Goal: Find contact information: Find contact information

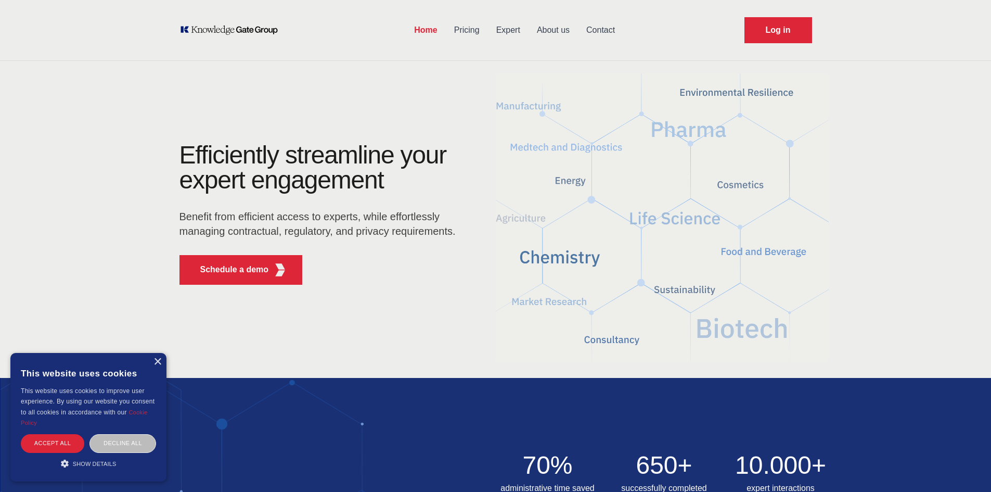
click at [603, 26] on link "Contact" at bounding box center [600, 30] width 45 height 27
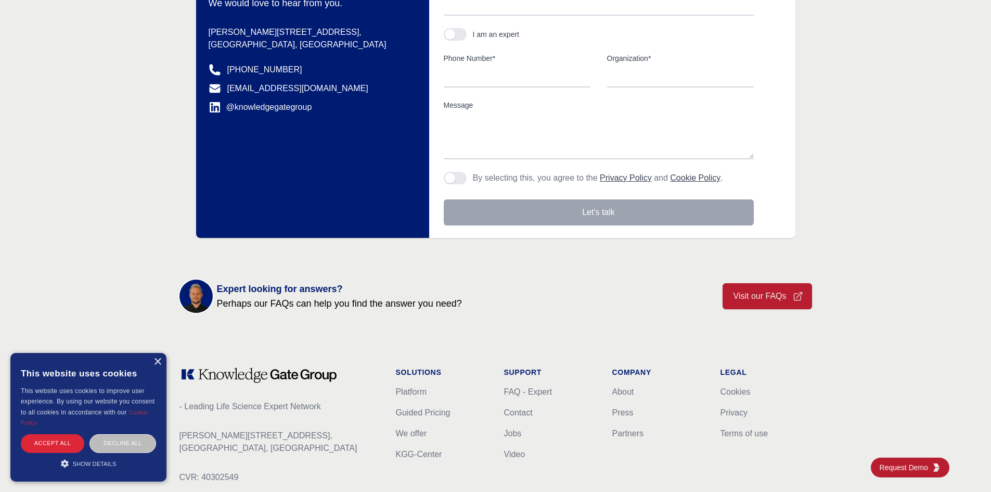
scroll to position [304, 0]
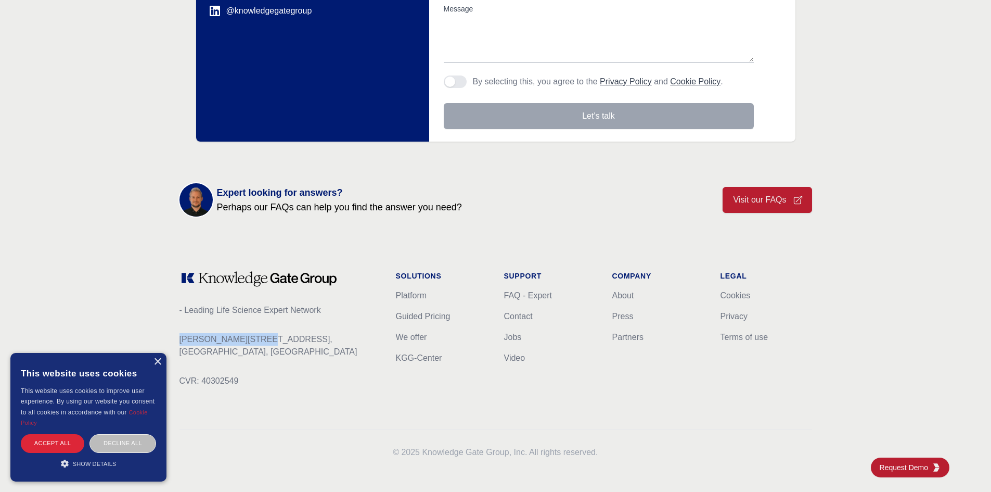
drag, startPoint x: 270, startPoint y: 339, endPoint x: 182, endPoint y: 330, distance: 88.3
click at [179, 333] on div "- Leading Life Science Expert Network Hannemanns Allé 53, 2300 Copenhagen, Denm…" at bounding box center [496, 364] width 666 height 254
drag, startPoint x: 292, startPoint y: 353, endPoint x: 182, endPoint y: 330, distance: 112.7
click at [183, 330] on div "- Leading Life Science Expert Network Hannemanns Allé 53, 2300 Copenhagen, Denm…" at bounding box center [280, 337] width 200 height 133
click at [291, 359] on div "- Leading Life Science Expert Network Hannemanns Allé 53, 2300 Copenhagen, Denm…" at bounding box center [280, 337] width 200 height 133
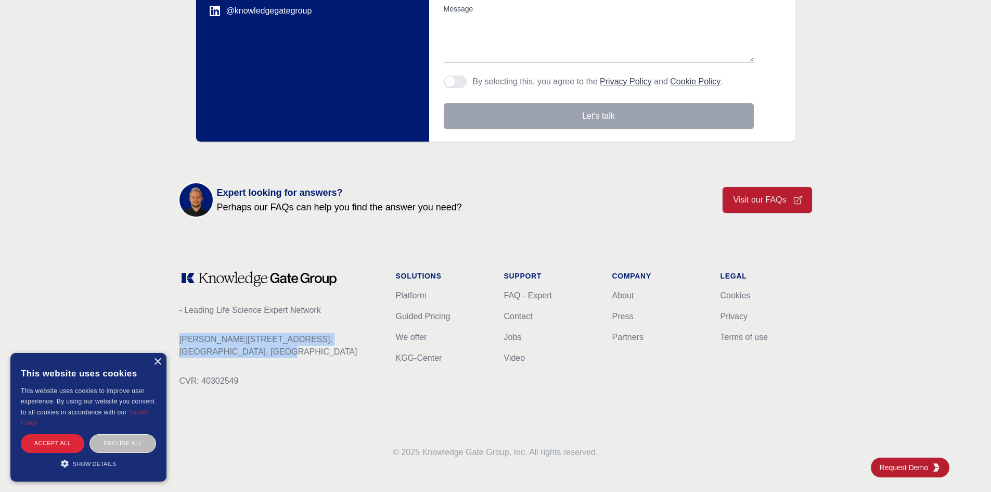
drag, startPoint x: 295, startPoint y: 354, endPoint x: 175, endPoint y: 325, distance: 123.2
click at [175, 325] on div "- Leading Life Science Expert Network Hannemanns Allé 53, 2300 Copenhagen, Denm…" at bounding box center [496, 364] width 666 height 254
copy p "Hannemanns Allé 53, 2300 Copenhagen, Denmark"
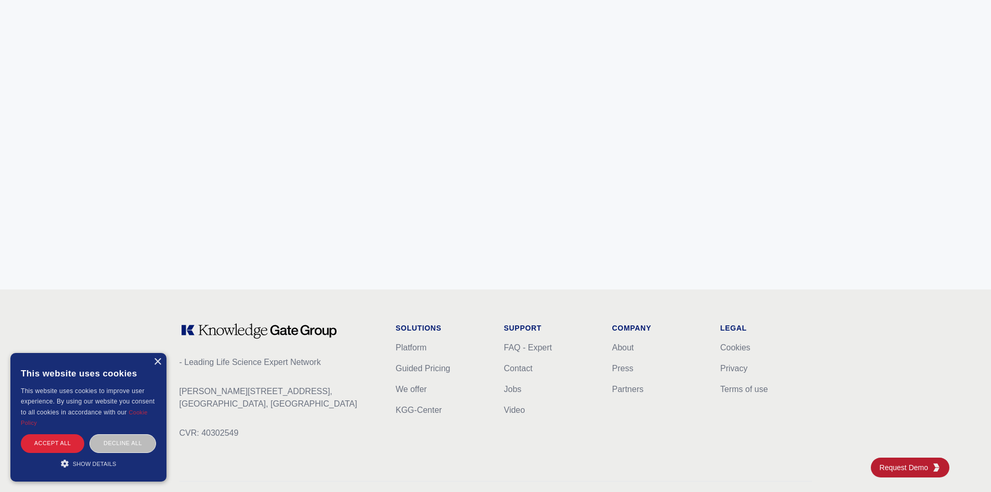
scroll to position [4100, 0]
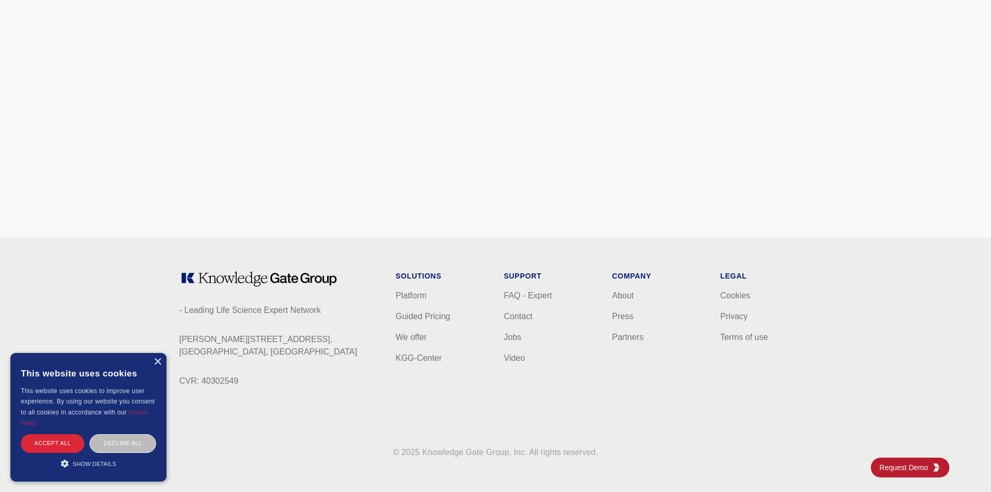
click at [156, 366] on div "× This website uses cookies This website uses cookies to improve user experienc…" at bounding box center [88, 417] width 156 height 129
click at [157, 364] on div "×" at bounding box center [158, 362] width 8 height 8
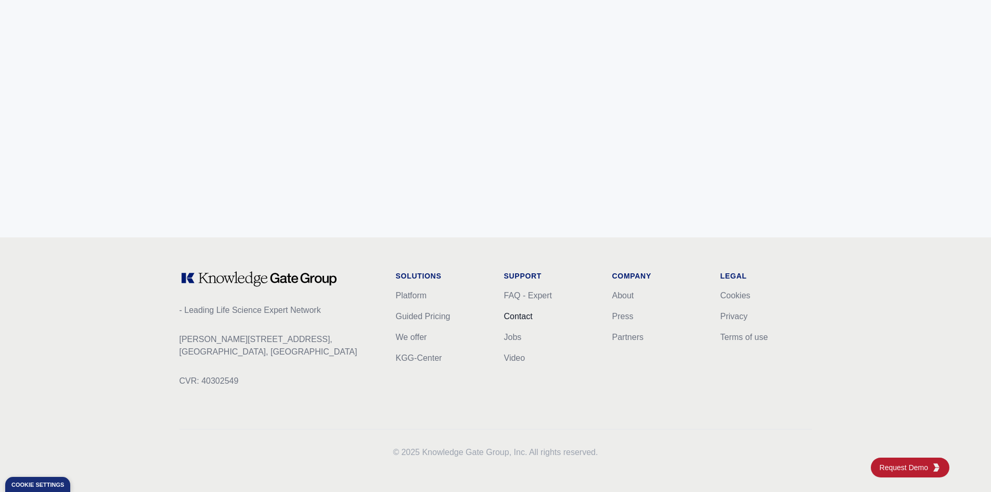
click at [531, 317] on link "Contact" at bounding box center [518, 316] width 29 height 9
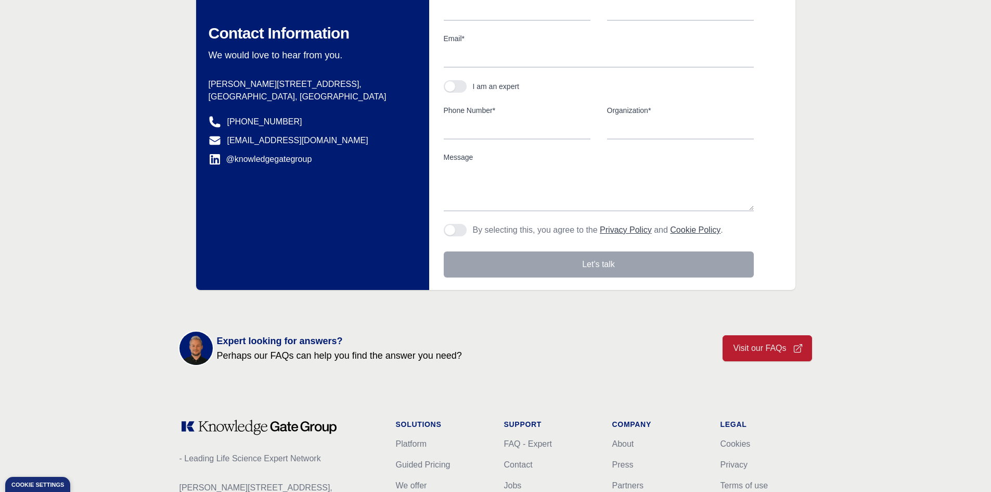
scroll to position [208, 0]
